Goal: Task Accomplishment & Management: Complete application form

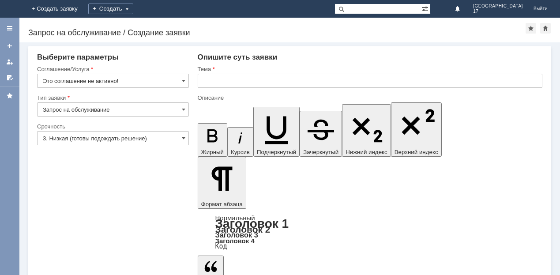
click at [11, 9] on img at bounding box center [11, 9] width 0 height 0
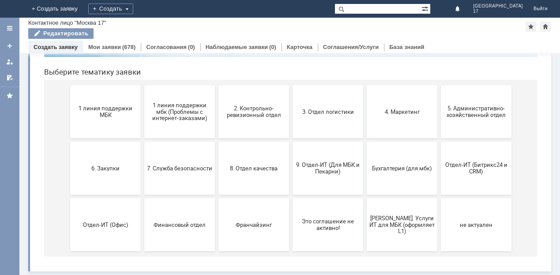
scroll to position [85, 0]
click at [231, 176] on button "8. Отдел качества" at bounding box center [254, 168] width 71 height 53
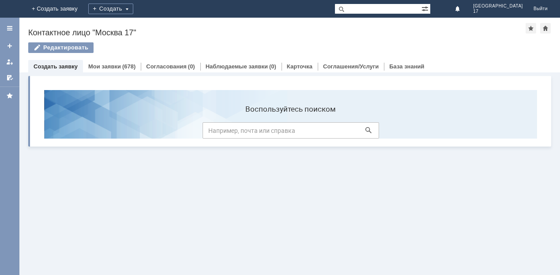
scroll to position [0, 0]
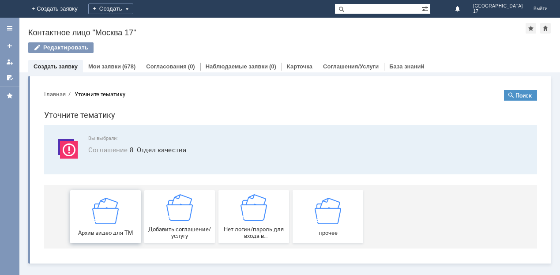
drag, startPoint x: 109, startPoint y: 217, endPoint x: 147, endPoint y: 296, distance: 87.7
click at [109, 217] on img at bounding box center [105, 210] width 26 height 26
click at [325, 223] on img at bounding box center [328, 210] width 26 height 26
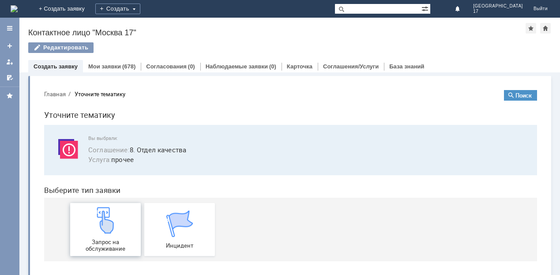
click at [104, 220] on img at bounding box center [105, 220] width 26 height 26
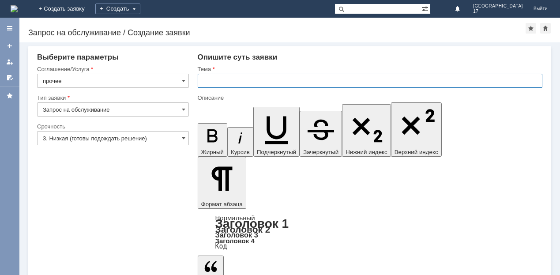
click at [242, 82] on input "text" at bounding box center [370, 81] width 345 height 14
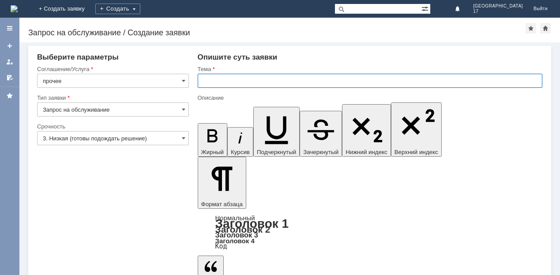
click at [266, 82] on input "text" at bounding box center [370, 81] width 345 height 14
type input "."
click at [232, 79] on input "." at bounding box center [370, 81] width 345 height 14
click at [227, 78] on input "text" at bounding box center [370, 81] width 345 height 14
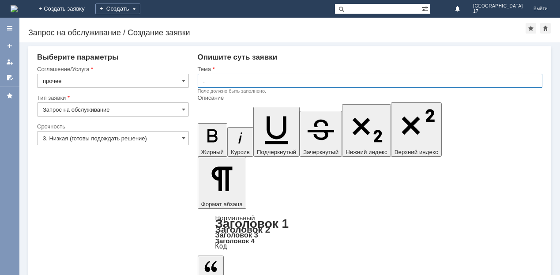
type input "."
